Goal: Navigation & Orientation: Find specific page/section

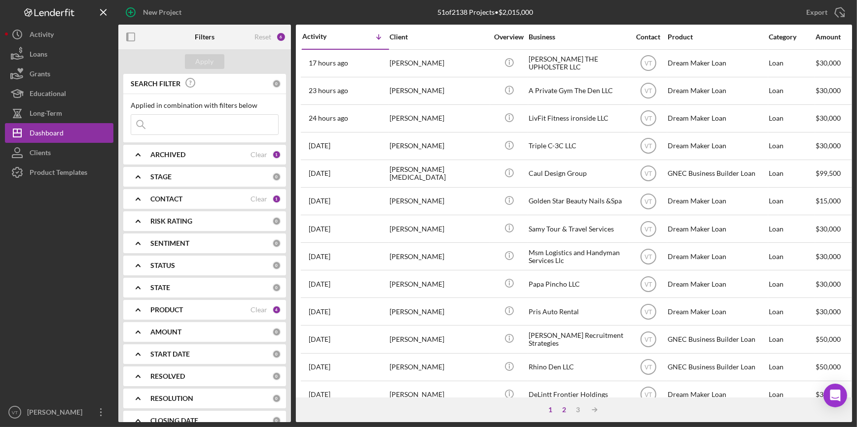
click at [564, 409] on div "2" at bounding box center [564, 410] width 14 height 8
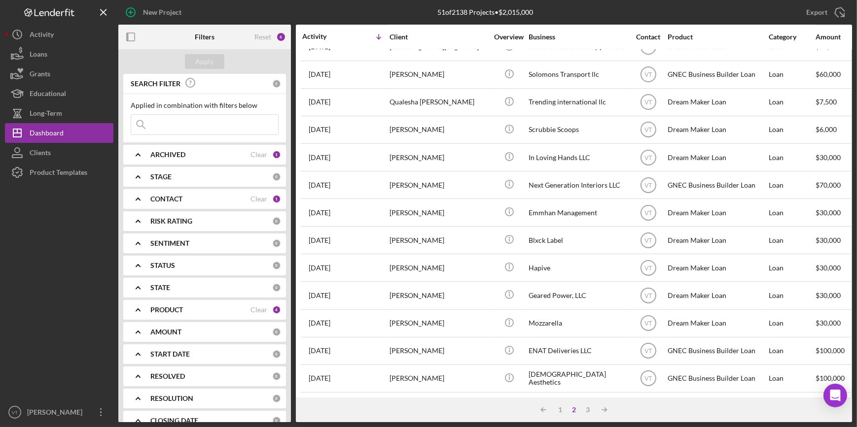
scroll to position [356, 0]
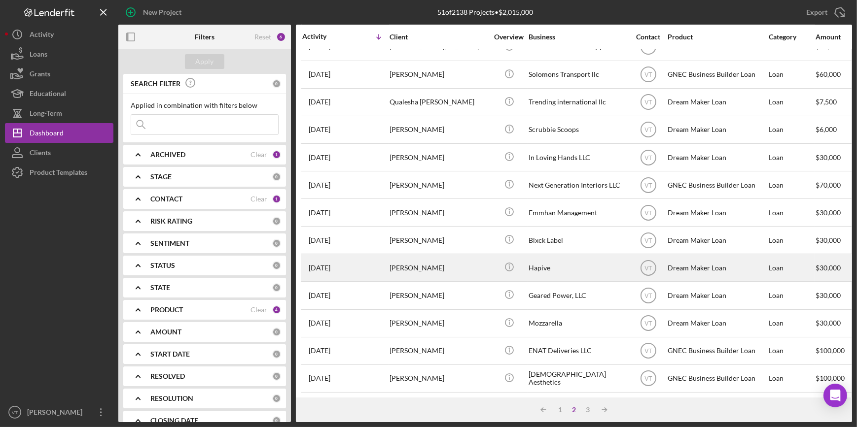
click at [530, 257] on div "Hapive" at bounding box center [577, 268] width 99 height 26
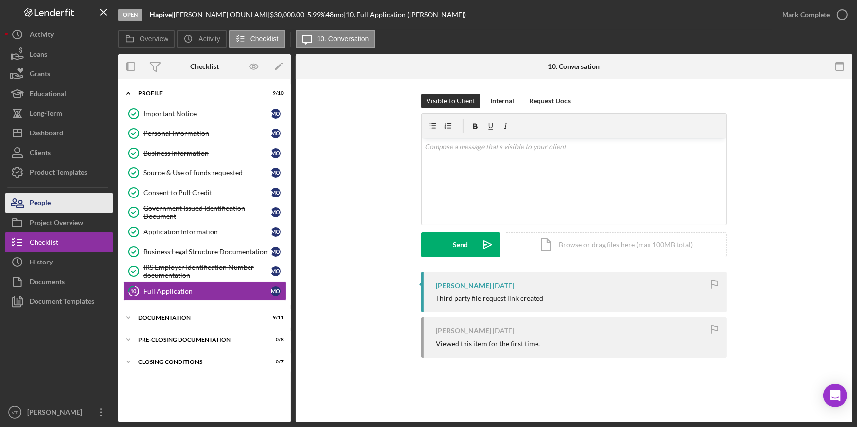
click at [70, 199] on button "People" at bounding box center [59, 203] width 108 height 20
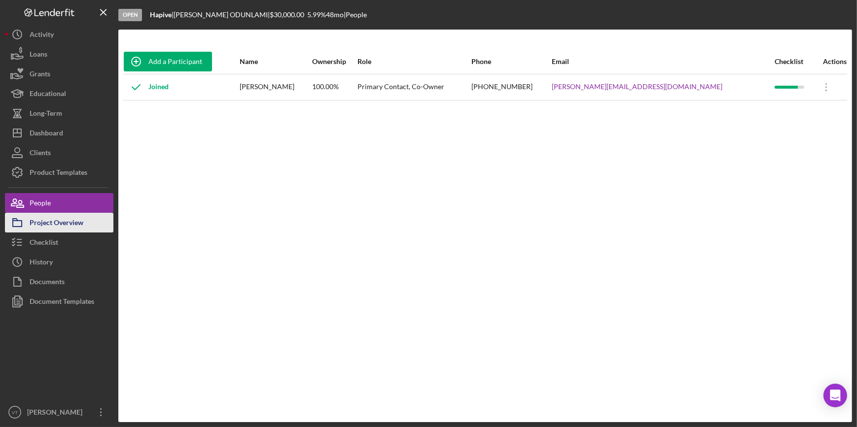
click at [65, 226] on div "Project Overview" at bounding box center [57, 224] width 54 height 22
